Goal: Connect with others: Connect with others

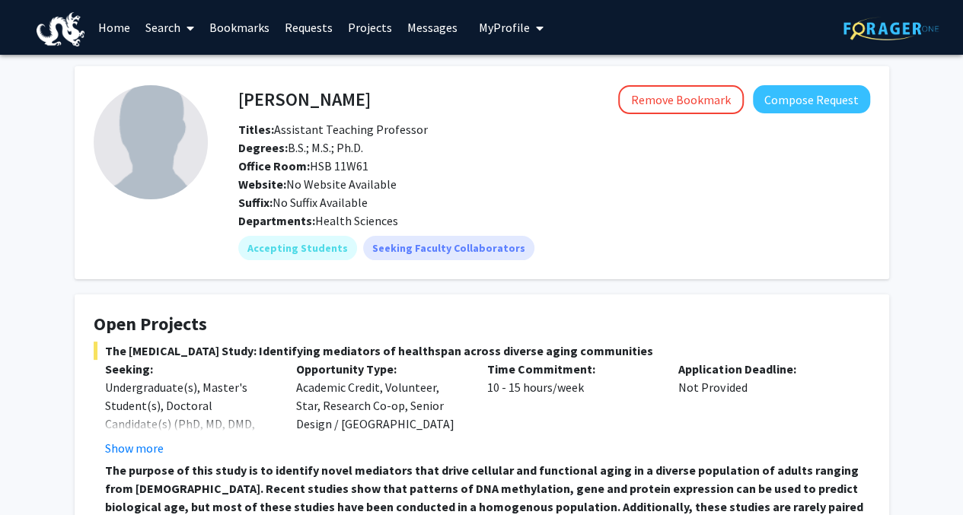
click at [113, 20] on link "Home" at bounding box center [114, 27] width 47 height 53
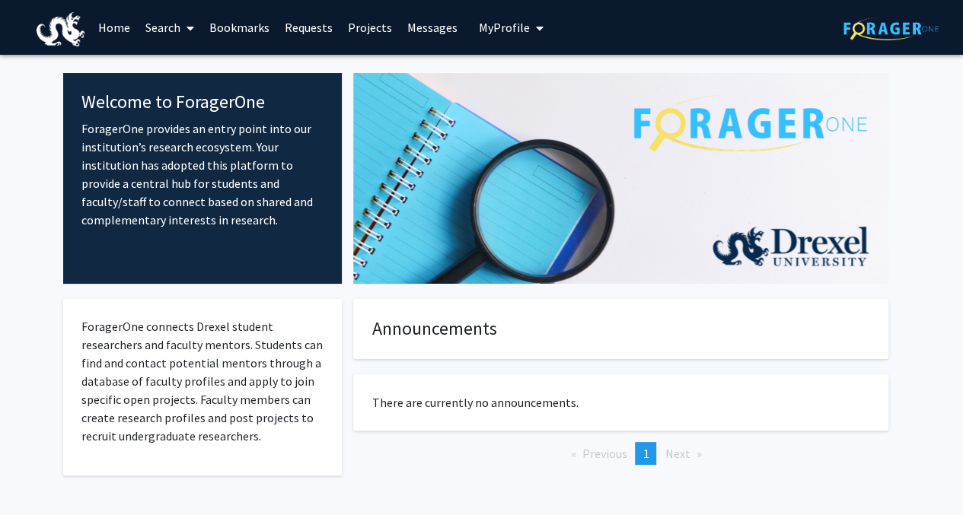
click at [169, 23] on link "Search" at bounding box center [170, 27] width 64 height 53
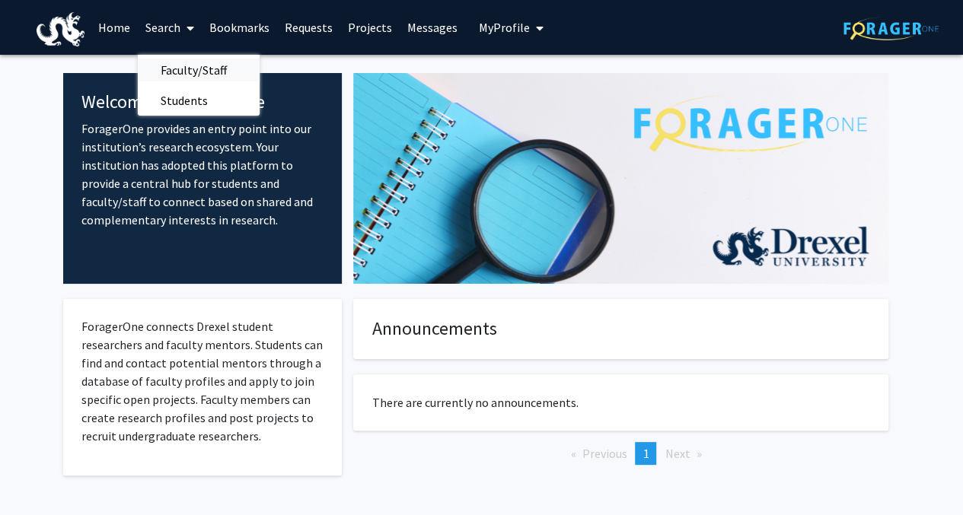
click at [191, 59] on span "Faculty/Staff" at bounding box center [194, 70] width 112 height 30
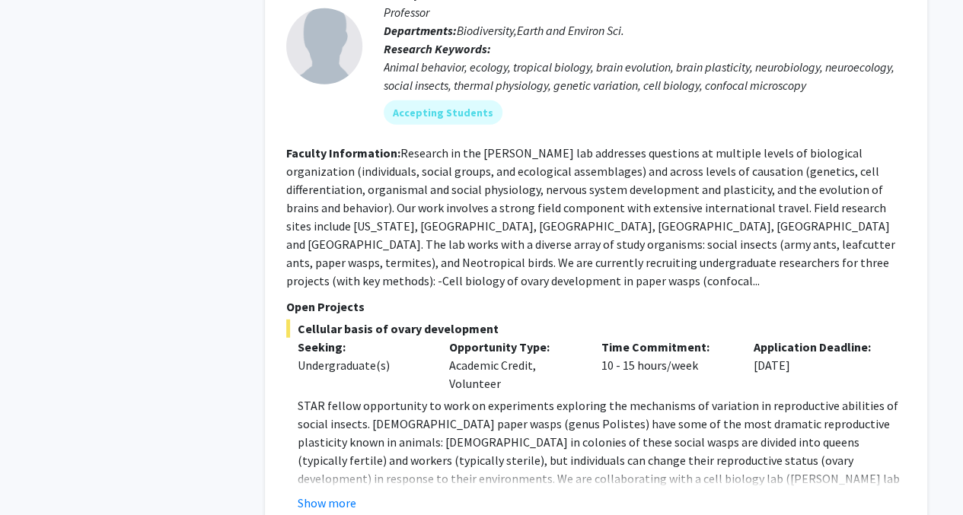
scroll to position [2054, 0]
click at [340, 493] on button "Show more" at bounding box center [327, 502] width 59 height 18
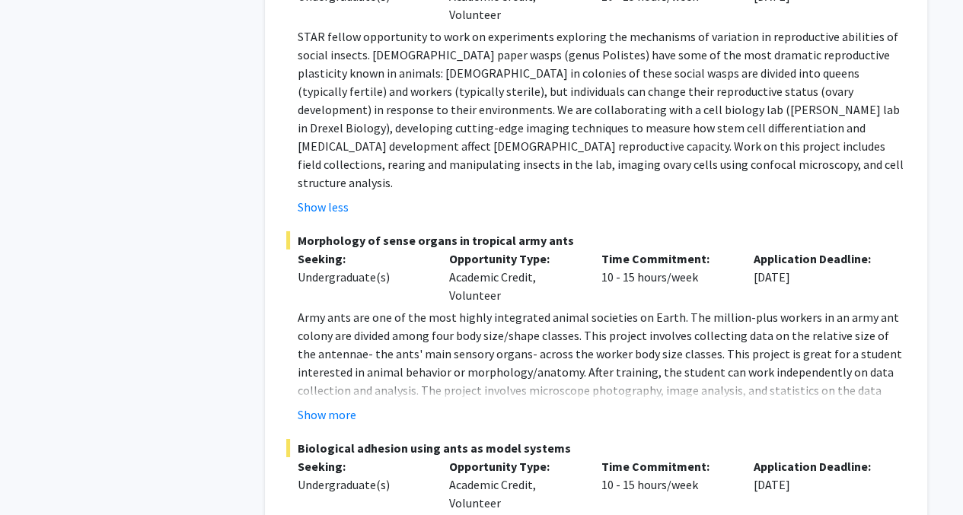
scroll to position [2424, 0]
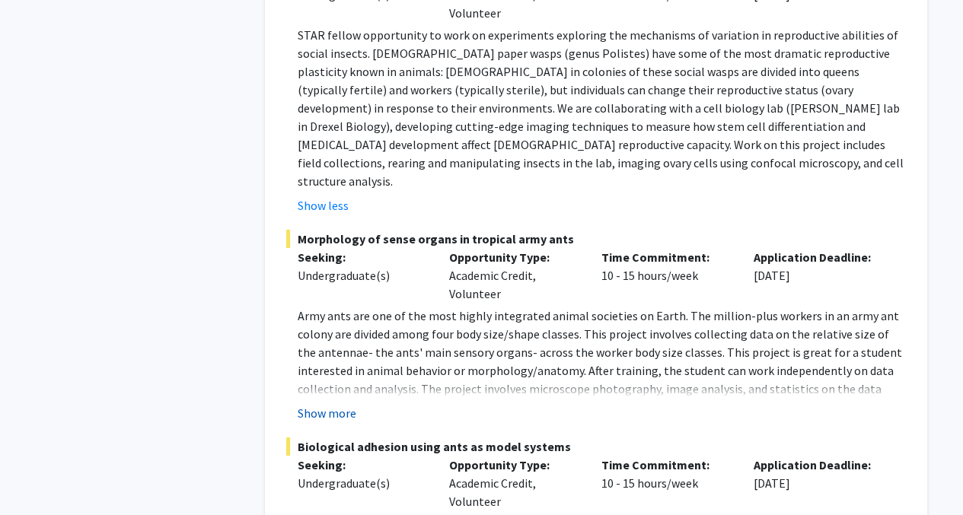
click at [321, 404] on button "Show more" at bounding box center [327, 413] width 59 height 18
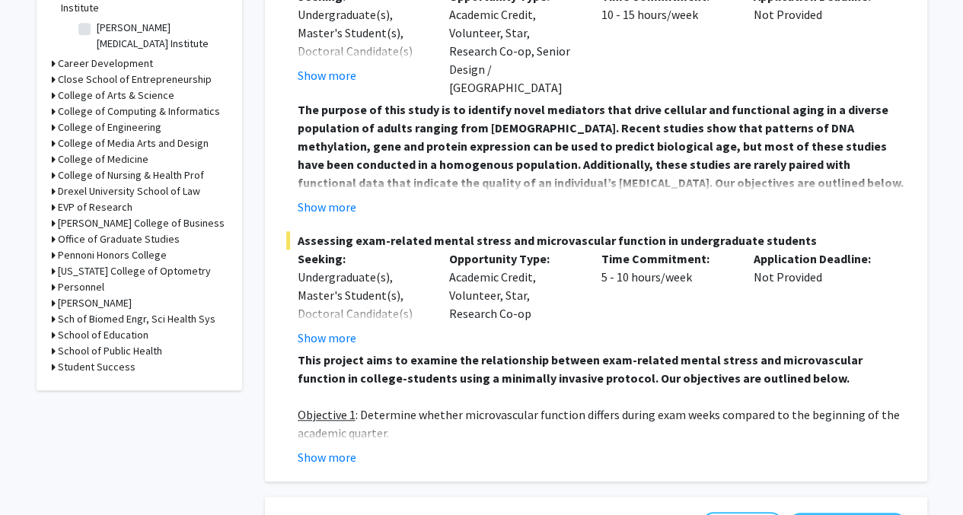
scroll to position [510, 0]
click at [347, 328] on button "Show more" at bounding box center [327, 337] width 59 height 18
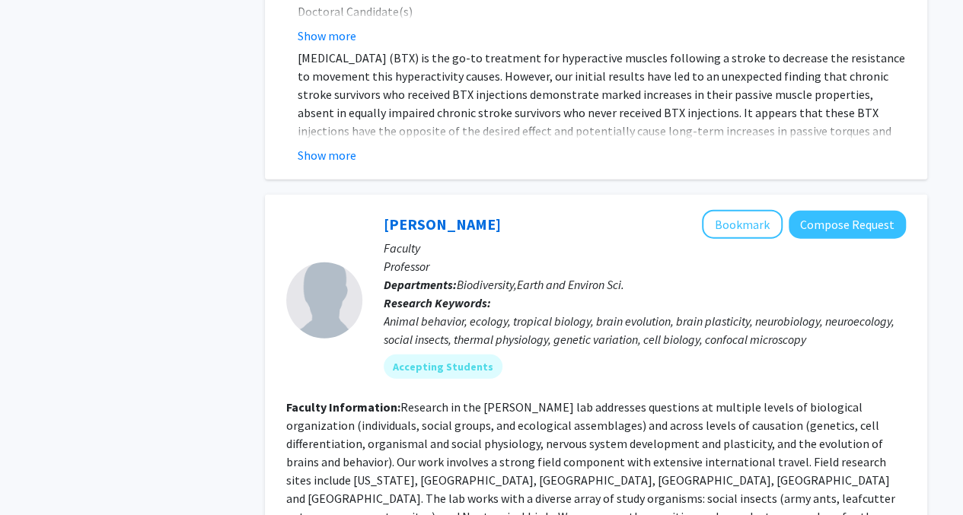
scroll to position [1787, 0]
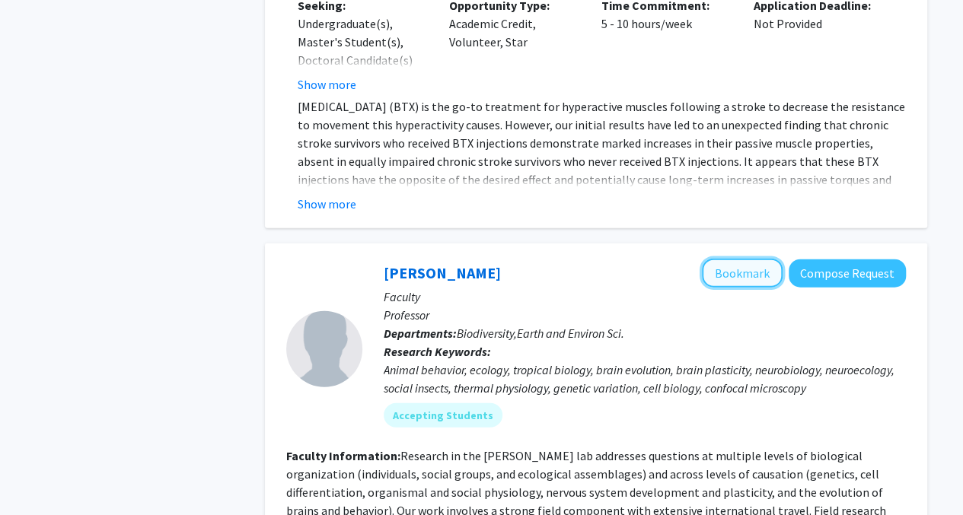
click at [774, 259] on button "Bookmark" at bounding box center [742, 273] width 81 height 29
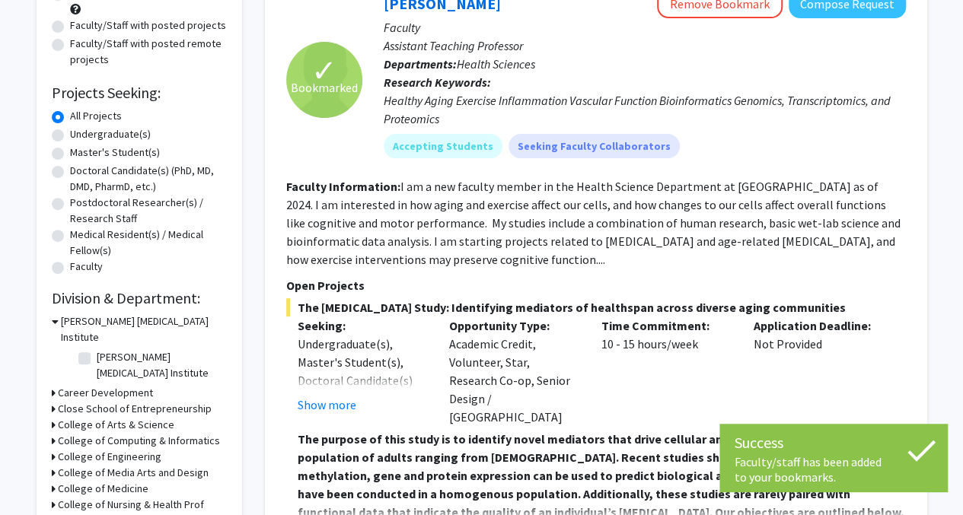
scroll to position [0, 0]
